Goal: Use online tool/utility: Use online tool/utility

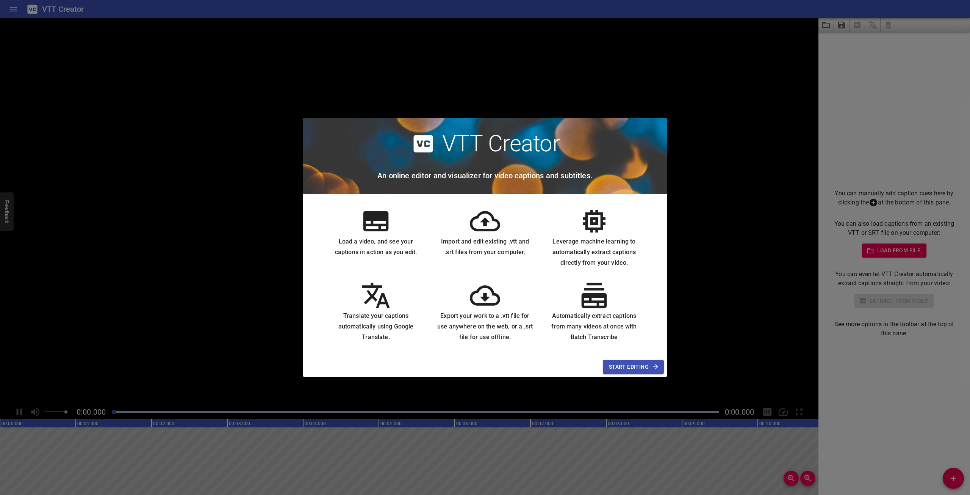
click at [232, 257] on div "VTT Creator An online editor and visualizer for video captions and subtitles. L…" at bounding box center [485, 247] width 970 height 495
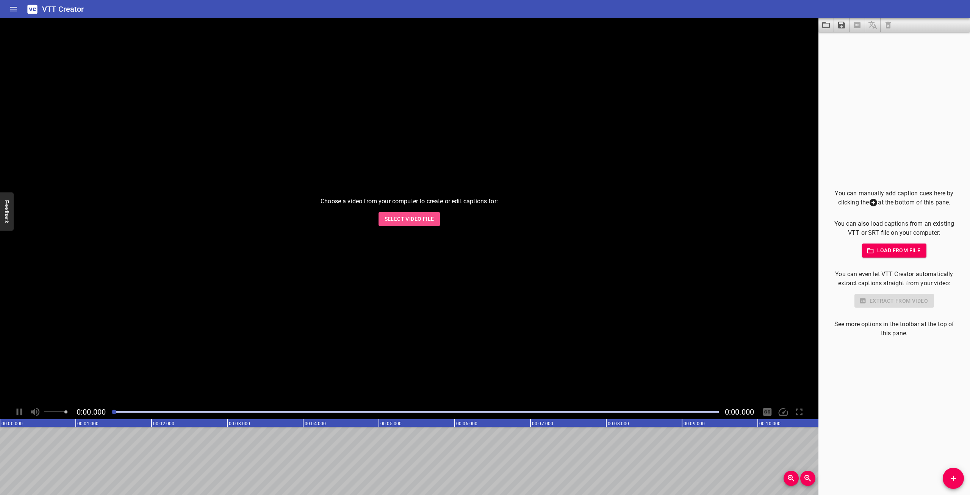
click at [425, 218] on span "Select Video File" at bounding box center [410, 218] width 50 height 9
click at [405, 220] on span "Select Video File" at bounding box center [410, 218] width 50 height 9
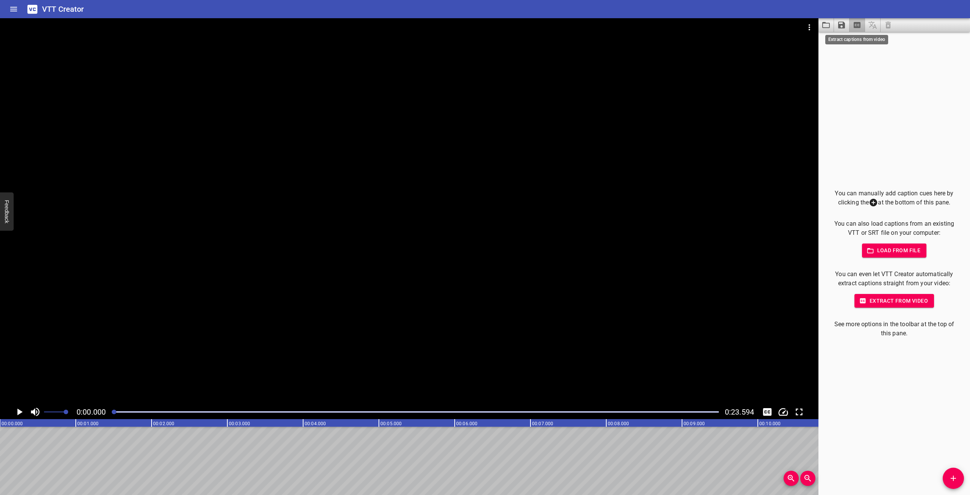
click at [855, 25] on icon "Extract captions from video" at bounding box center [857, 25] width 7 height 6
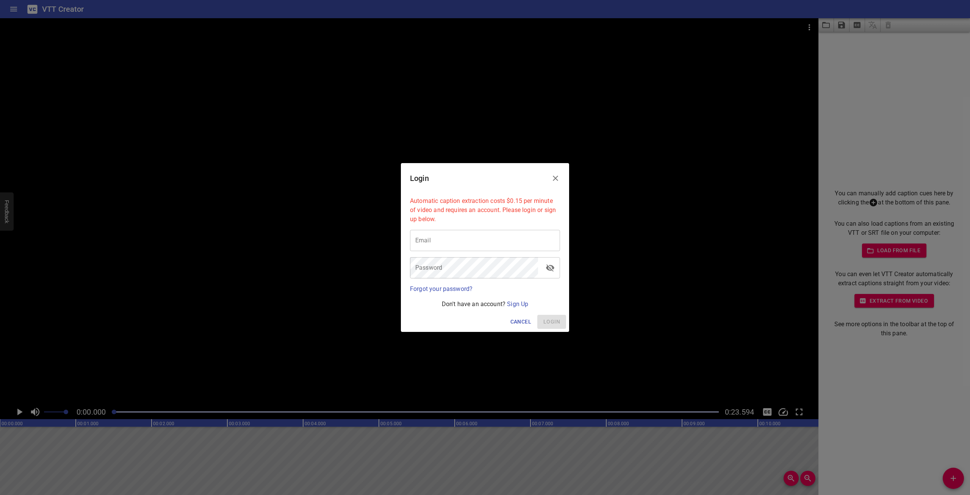
click at [558, 174] on icon "Close" at bounding box center [555, 178] width 9 height 9
